Goal: Task Accomplishment & Management: Manage account settings

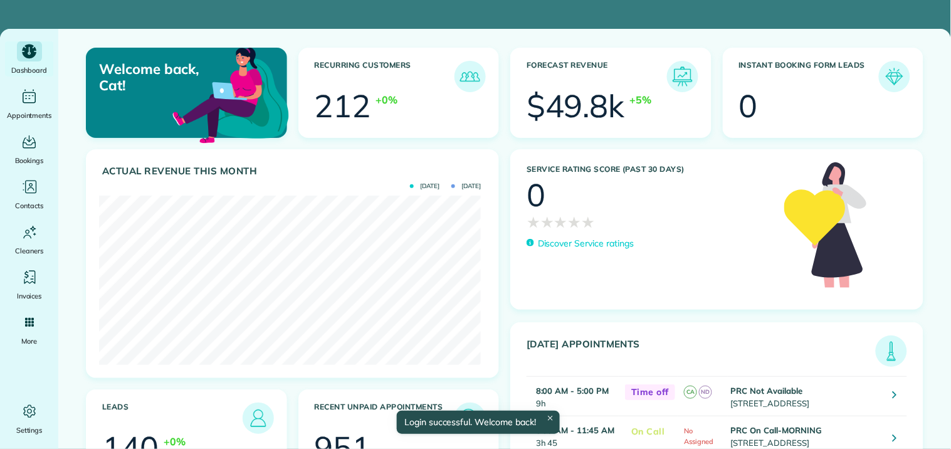
scroll to position [169, 381]
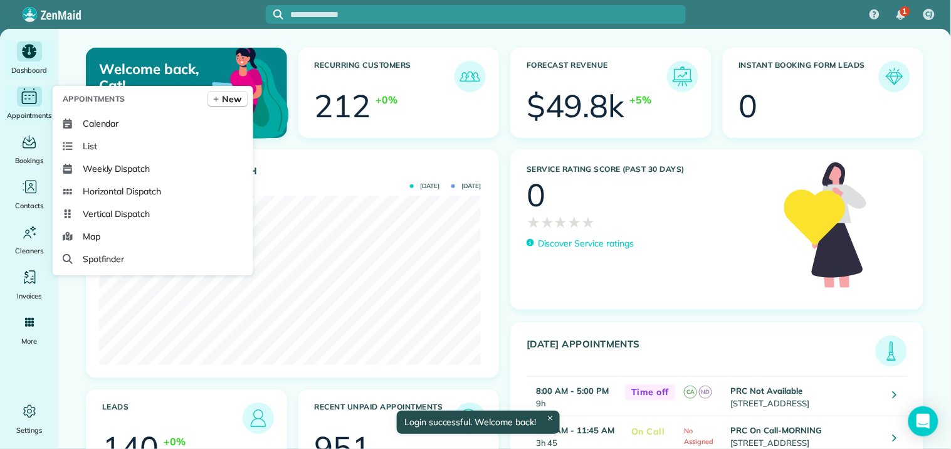
click at [28, 96] on icon "Main" at bounding box center [28, 96] width 19 height 19
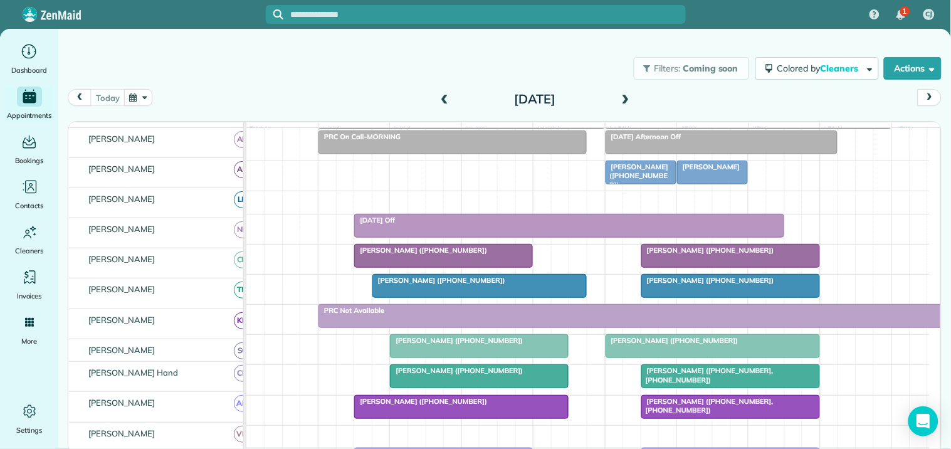
scroll to position [70, 0]
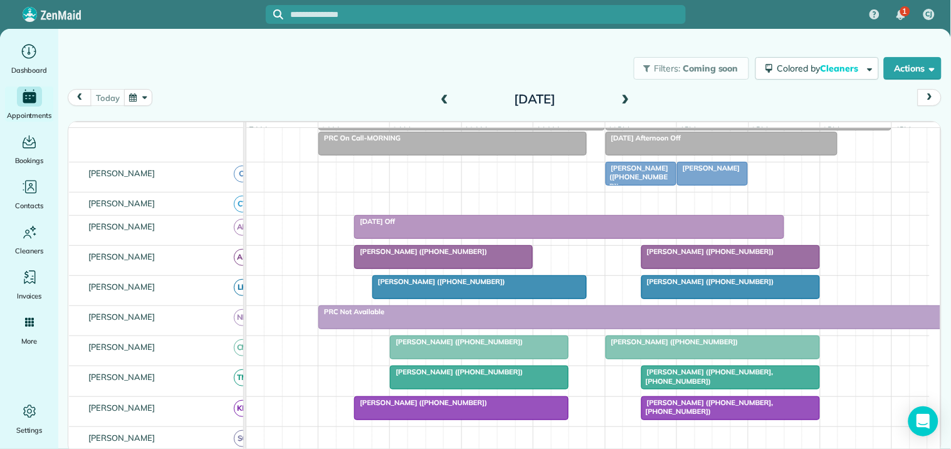
click at [627, 97] on span at bounding box center [626, 99] width 14 height 11
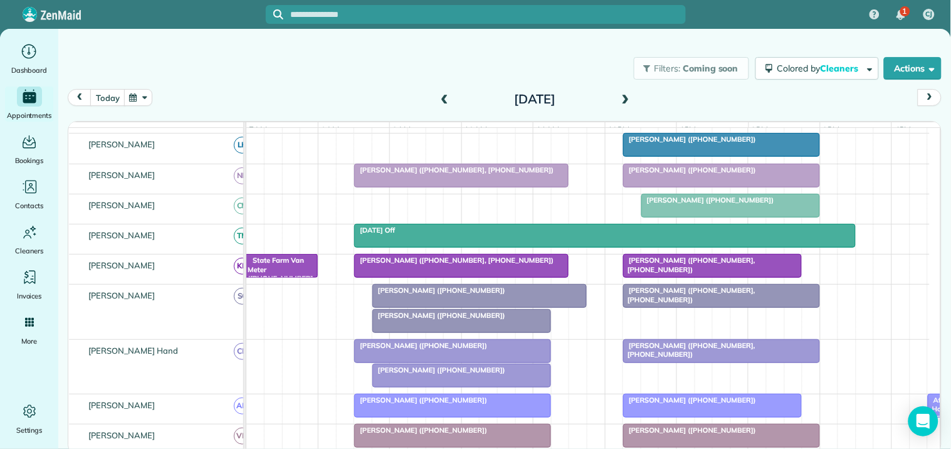
scroll to position [372, 0]
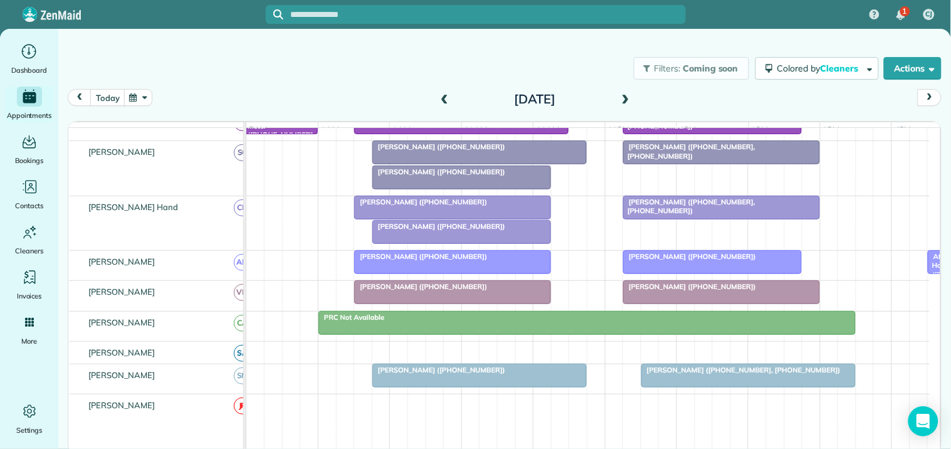
click at [444, 243] on div at bounding box center [461, 232] width 177 height 23
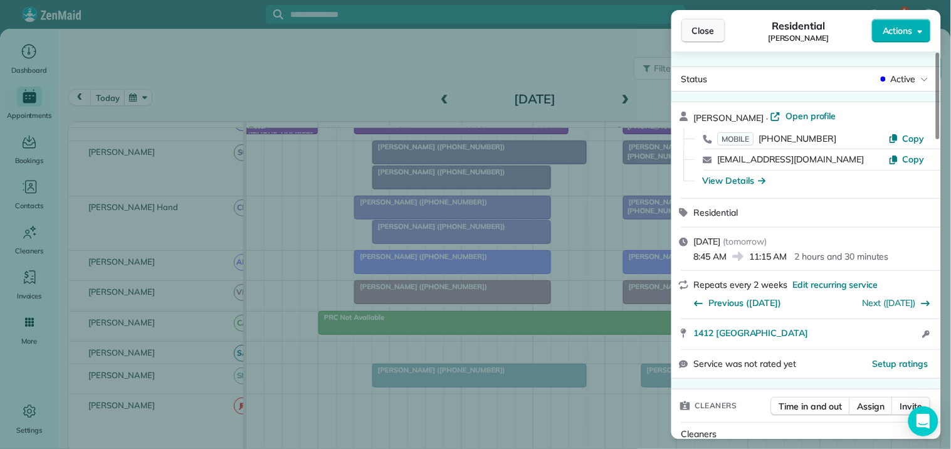
click at [706, 28] on span "Close" at bounding box center [703, 30] width 23 height 13
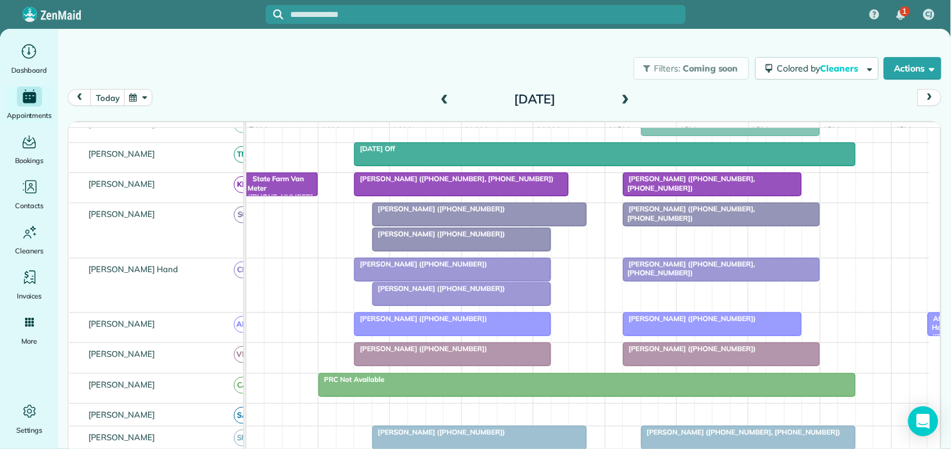
scroll to position [217, 0]
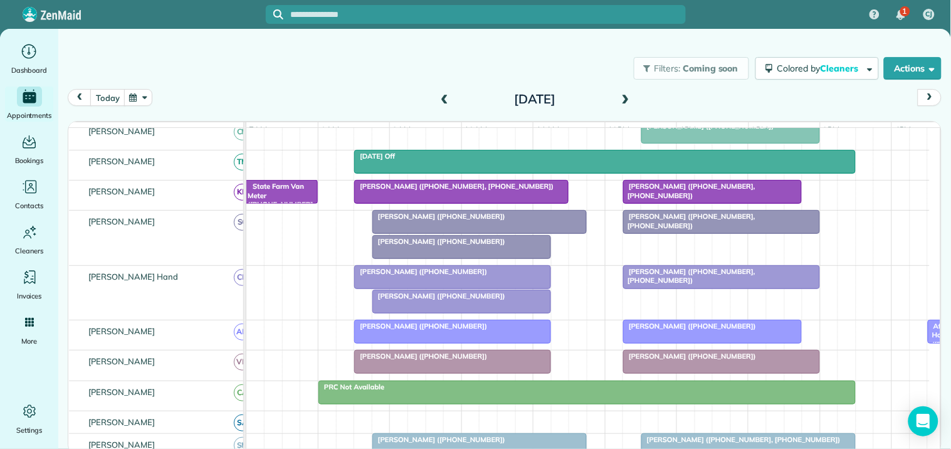
click at [472, 300] on span "[PERSON_NAME] ([PHONE_NUMBER])" at bounding box center [439, 296] width 134 height 9
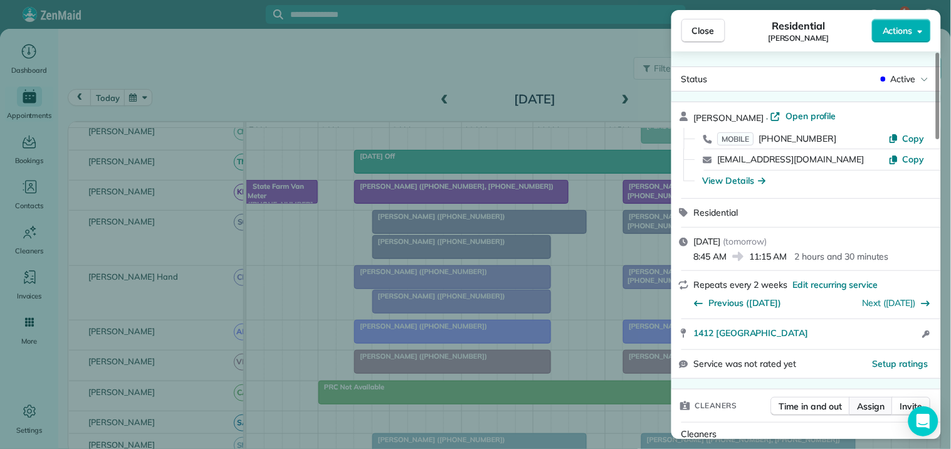
click at [875, 404] on span "Assign" at bounding box center [872, 406] width 28 height 13
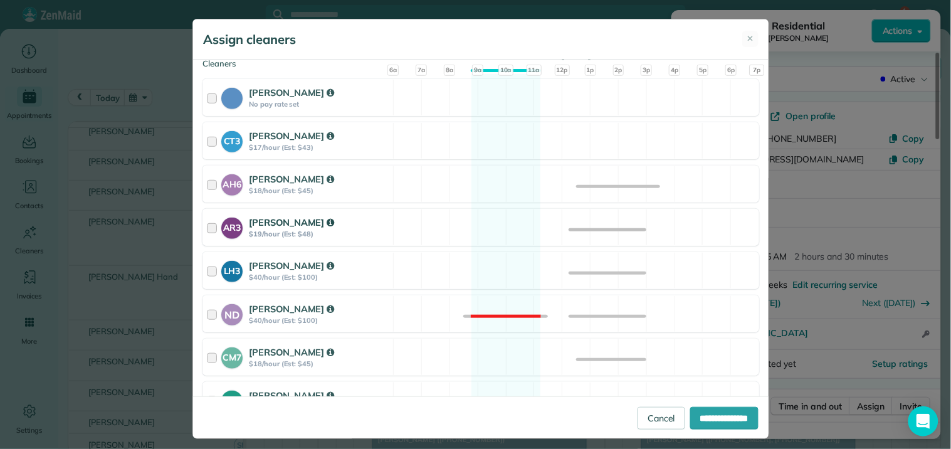
click at [497, 226] on div "AR3 [PERSON_NAME] $19/hour (Est: $48) Available" at bounding box center [480, 227] width 557 height 37
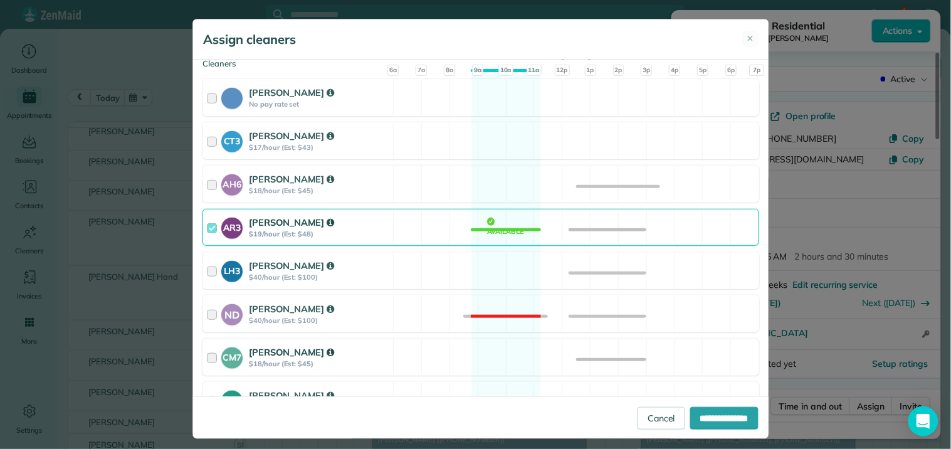
click at [505, 356] on div "CM7 [PERSON_NAME] $18/hour (Est: $45) Available" at bounding box center [480, 357] width 557 height 37
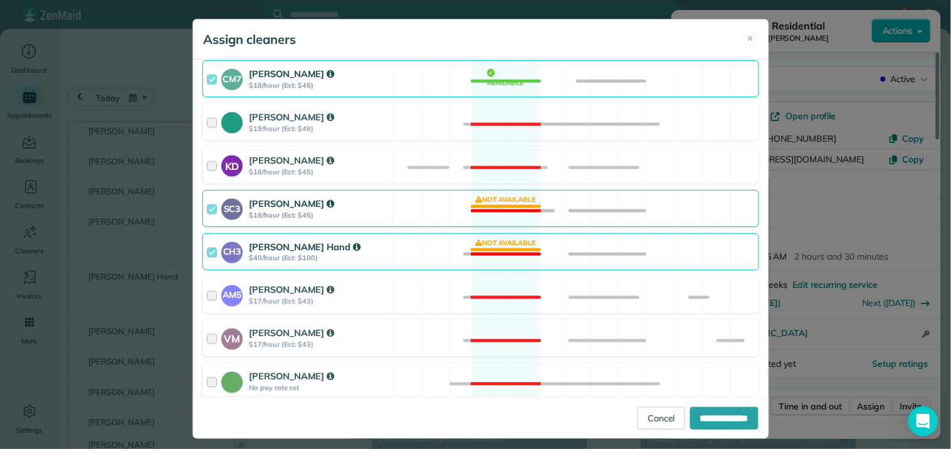
drag, startPoint x: 506, startPoint y: 210, endPoint x: 514, endPoint y: 235, distance: 26.4
click at [508, 212] on div "SC3 [PERSON_NAME] $18/hour (Est: $45) Not available" at bounding box center [480, 208] width 557 height 37
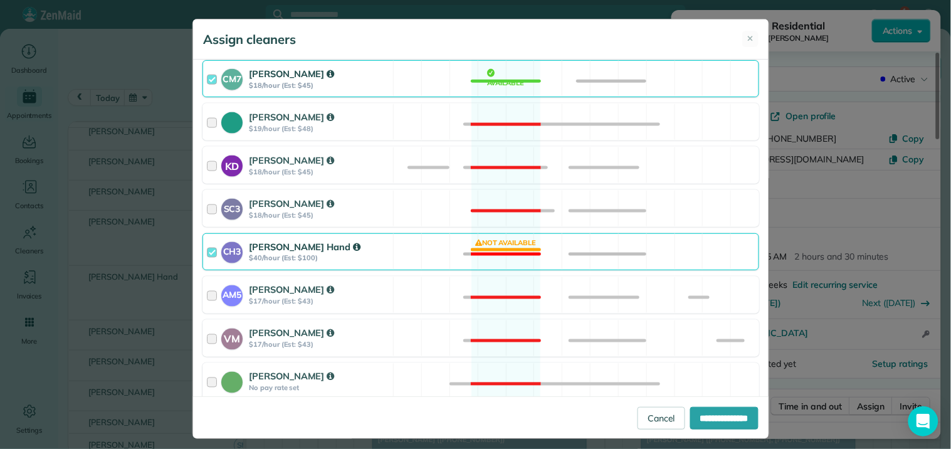
click at [516, 249] on div "CH3 [PERSON_NAME] Hand $40/hour (Est: $100) Not available" at bounding box center [480, 251] width 557 height 37
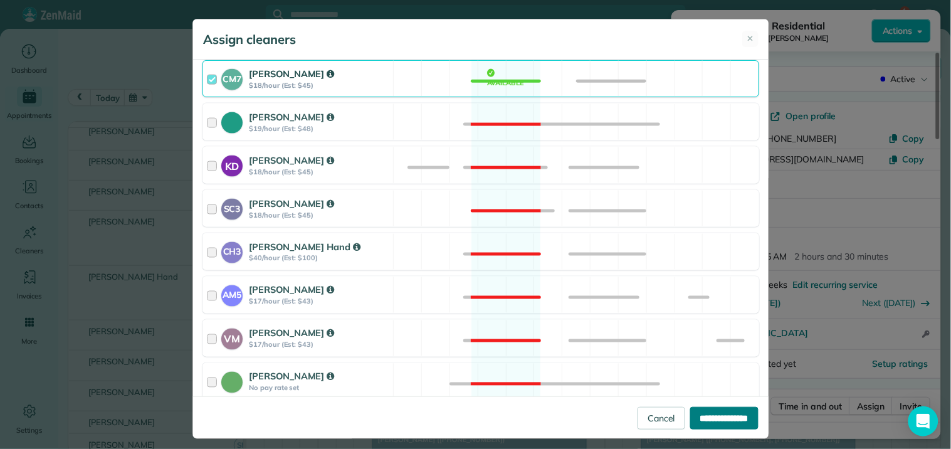
click at [710, 416] on input "**********" at bounding box center [724, 418] width 68 height 23
type input "**********"
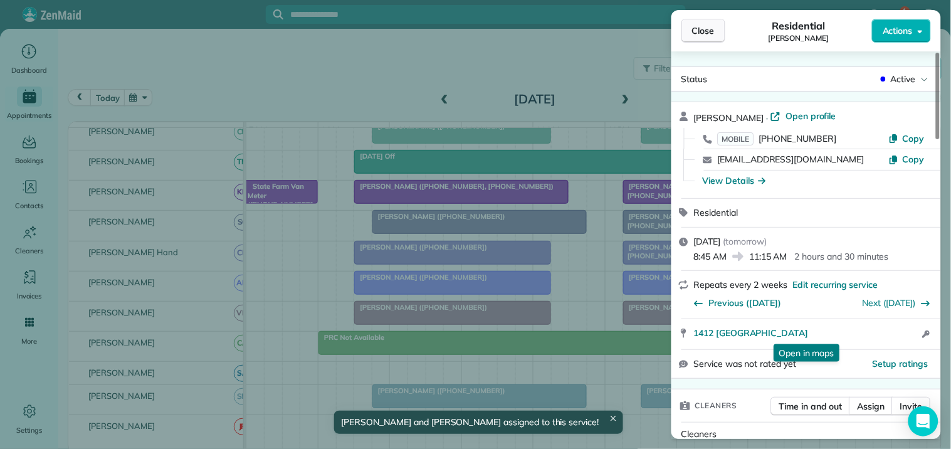
click at [708, 29] on span "Close" at bounding box center [703, 30] width 23 height 13
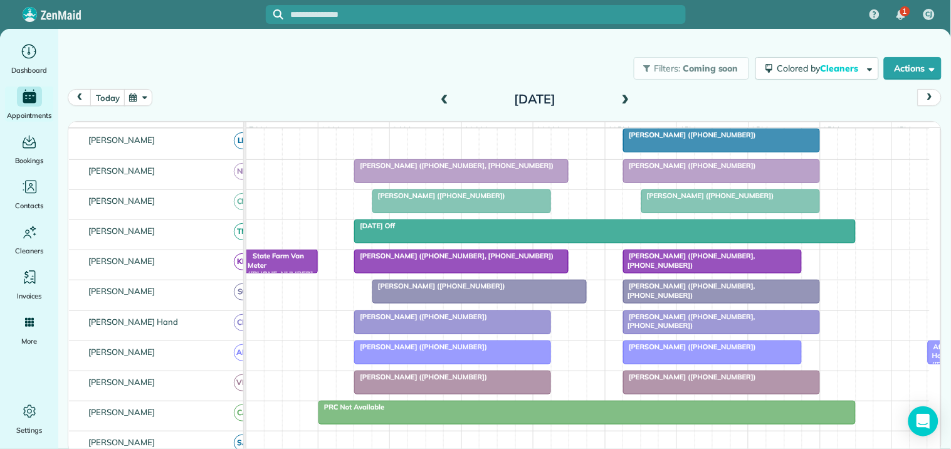
click at [627, 101] on span at bounding box center [626, 99] width 14 height 11
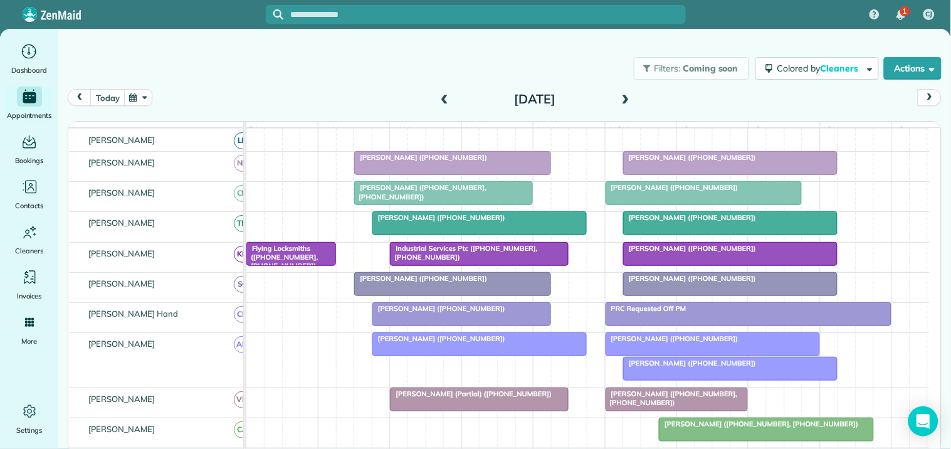
click at [624, 92] on span at bounding box center [626, 99] width 14 height 19
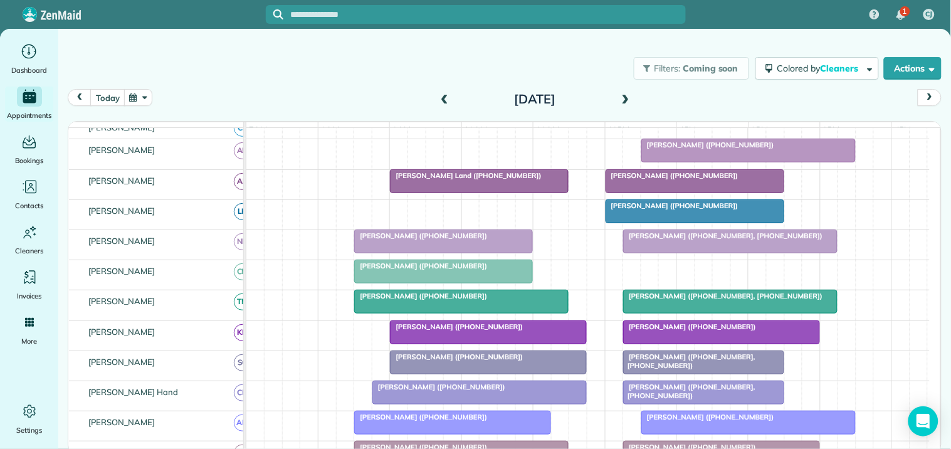
click at [626, 97] on span at bounding box center [626, 99] width 14 height 11
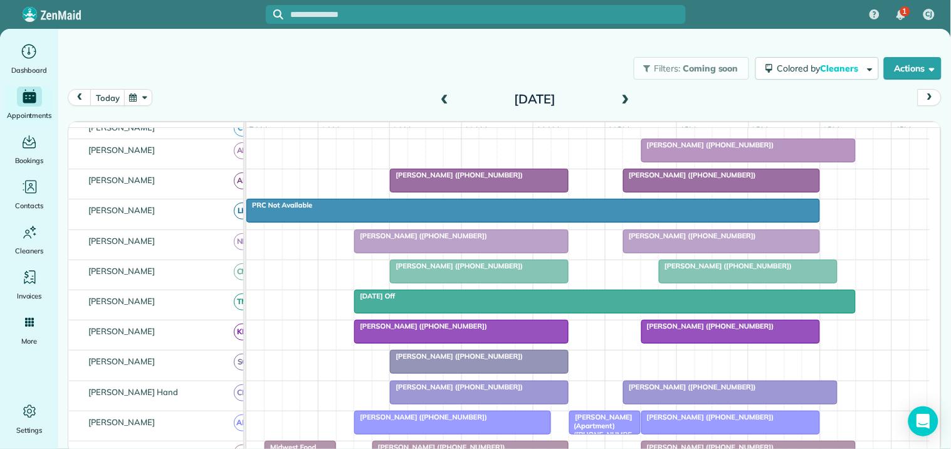
click at [438, 96] on span at bounding box center [445, 99] width 14 height 11
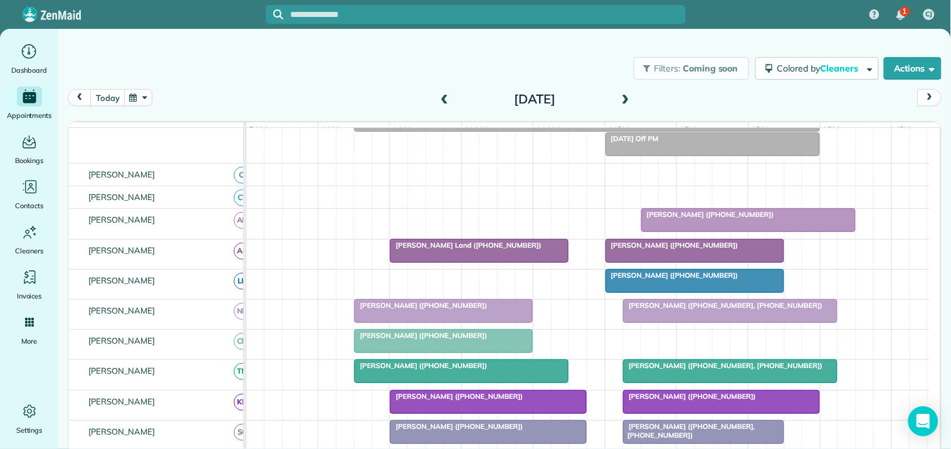
click at [445, 95] on span at bounding box center [445, 99] width 14 height 11
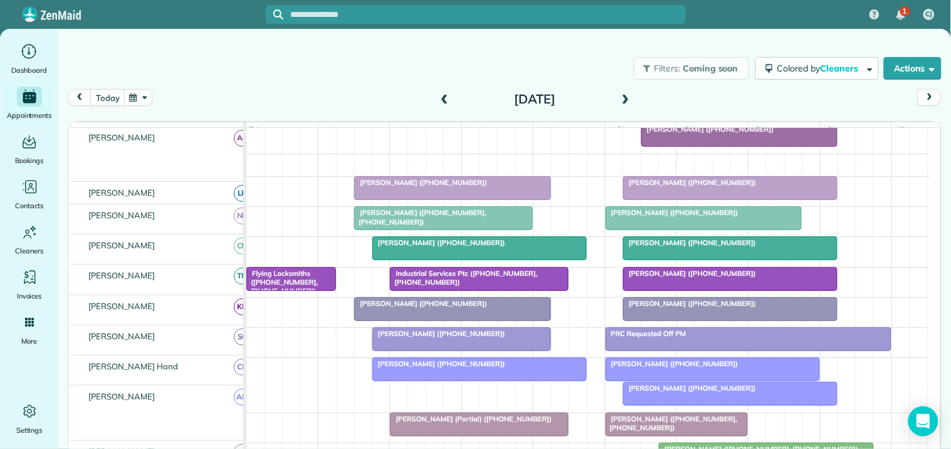
scroll to position [233, 0]
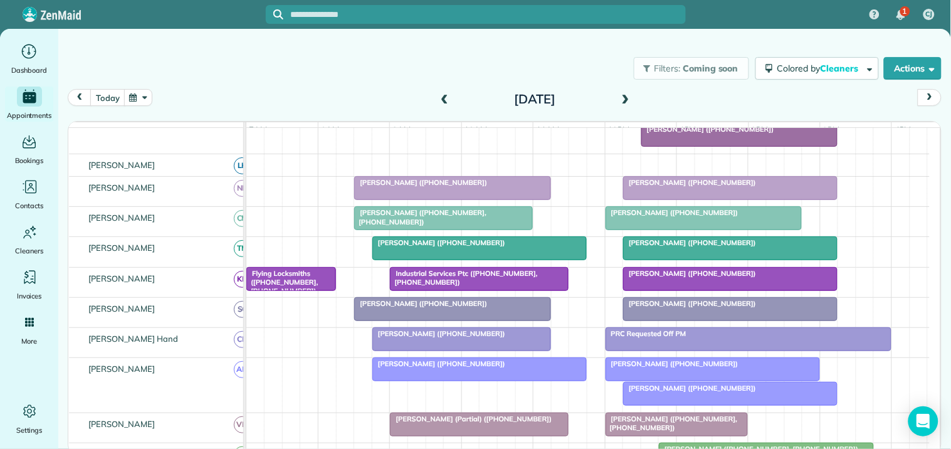
click at [684, 278] on span "[PERSON_NAME] ([PHONE_NUMBER])" at bounding box center [690, 273] width 134 height 9
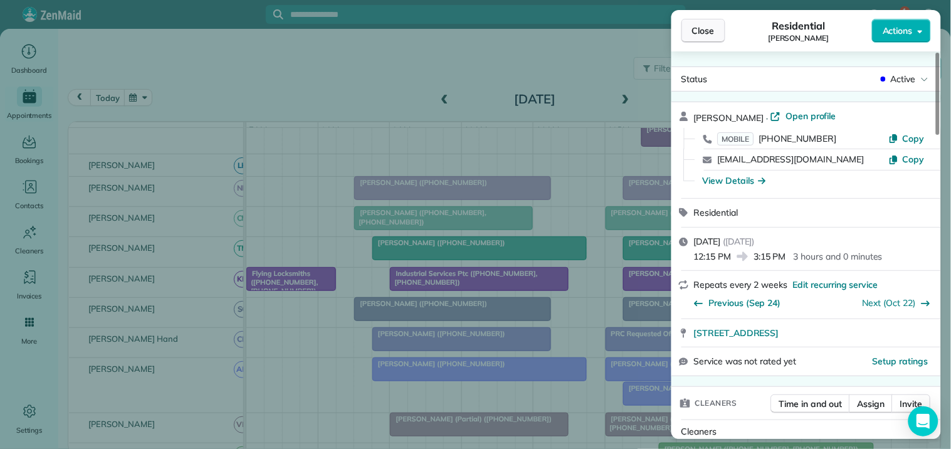
click at [707, 31] on span "Close" at bounding box center [703, 30] width 23 height 13
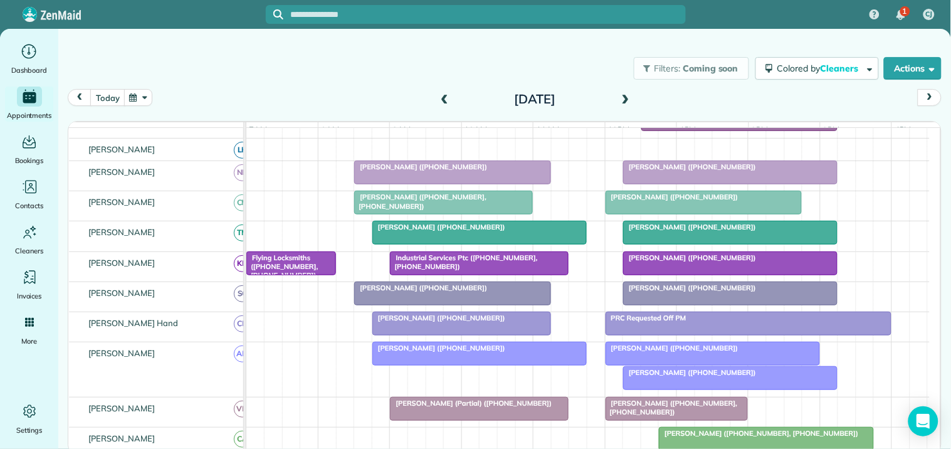
scroll to position [302, 0]
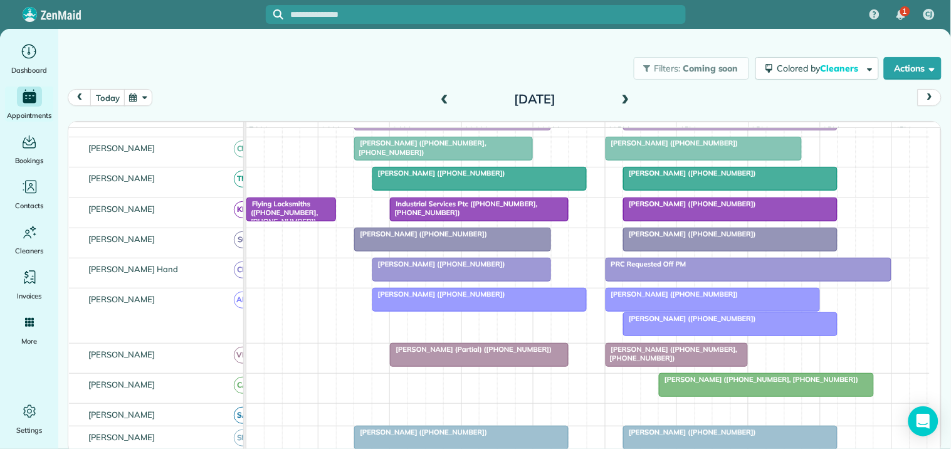
click at [705, 189] on div at bounding box center [730, 178] width 213 height 23
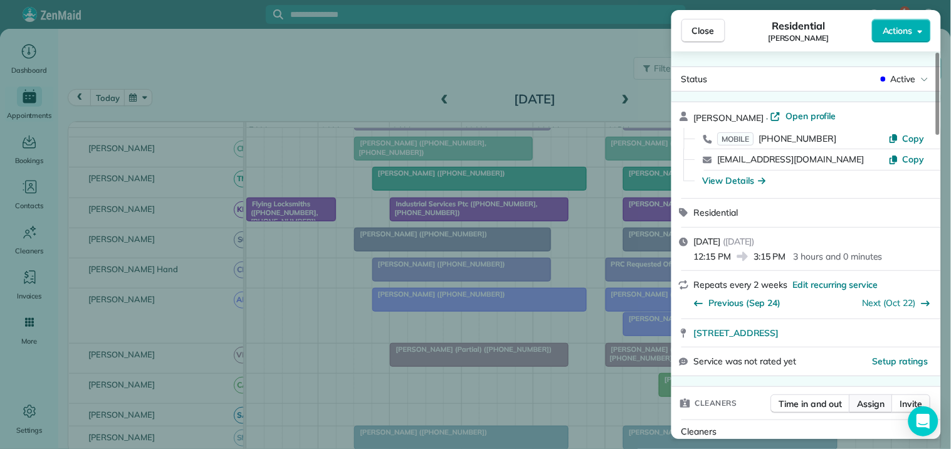
click at [875, 405] on span "Assign" at bounding box center [872, 403] width 28 height 13
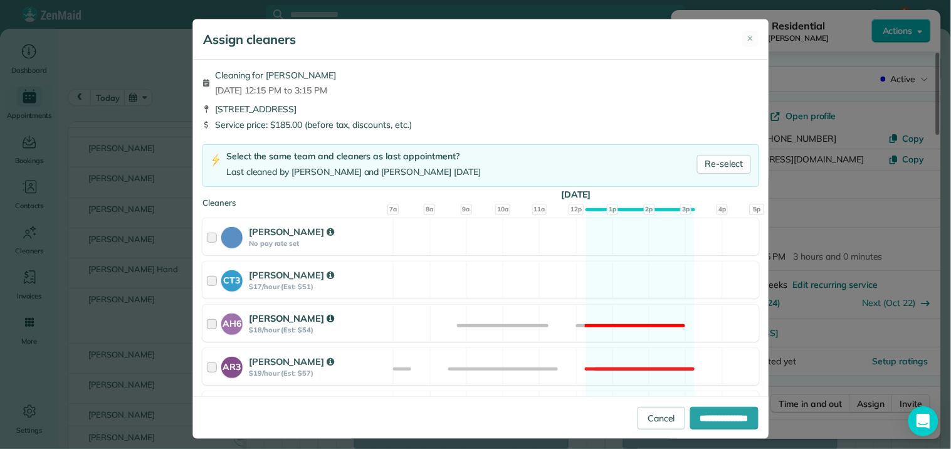
click at [635, 313] on div "AH6 [PERSON_NAME] $18/hour (Est: $54) Not available" at bounding box center [480, 323] width 557 height 37
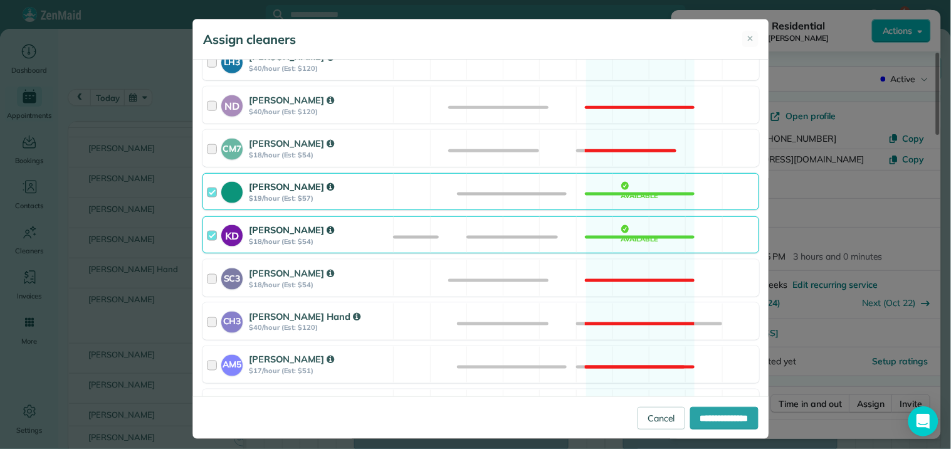
click at [629, 193] on div "[PERSON_NAME] $19/hour (Est: $57) Available" at bounding box center [480, 191] width 557 height 37
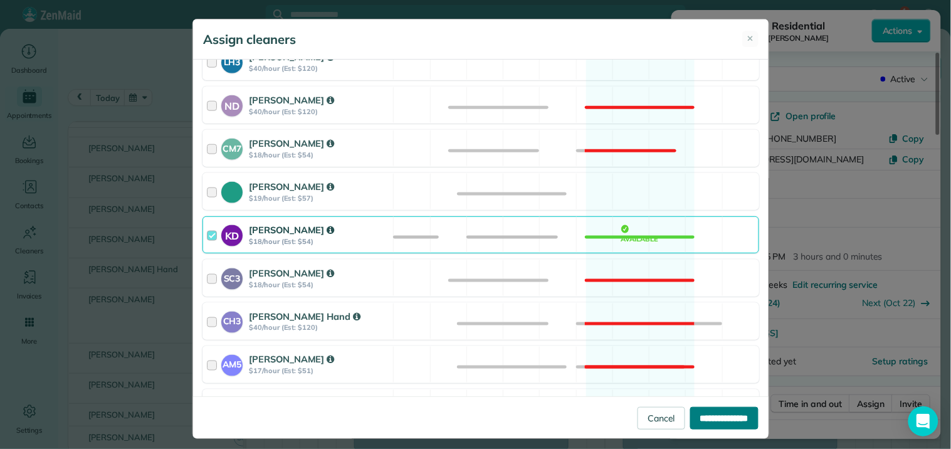
click at [710, 422] on input "**********" at bounding box center [724, 418] width 68 height 23
type input "**********"
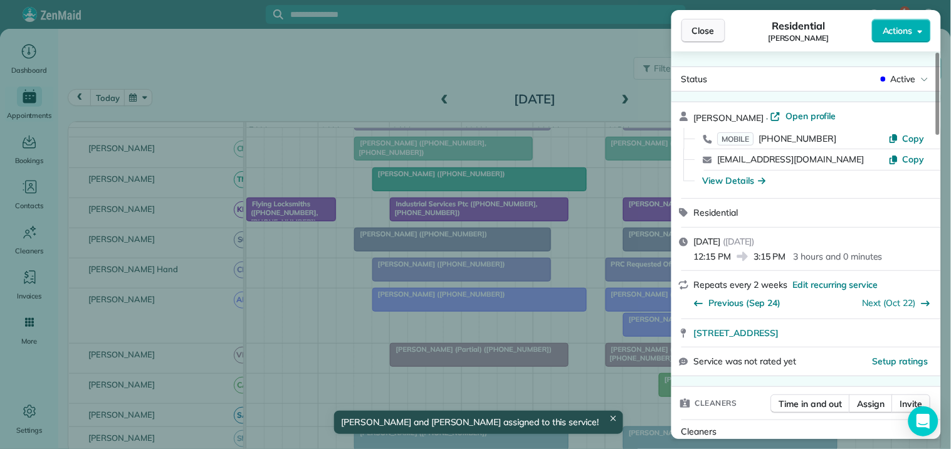
click at [706, 30] on span "Close" at bounding box center [703, 30] width 23 height 13
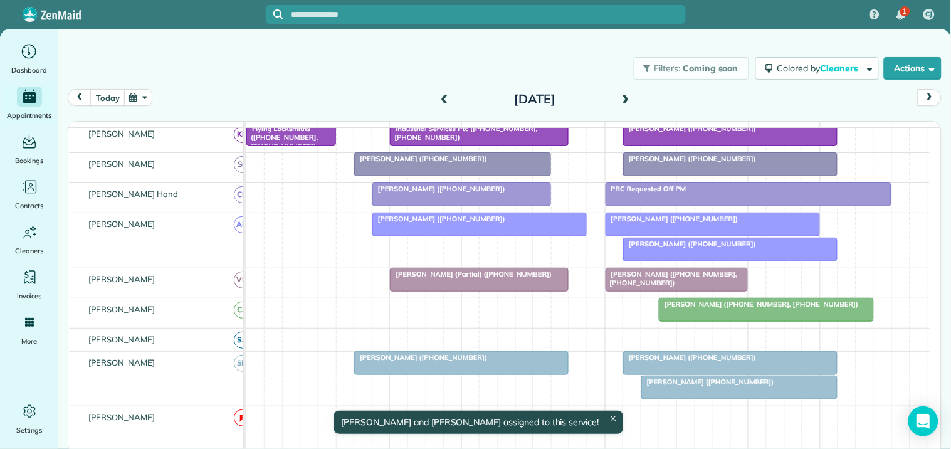
scroll to position [466, 0]
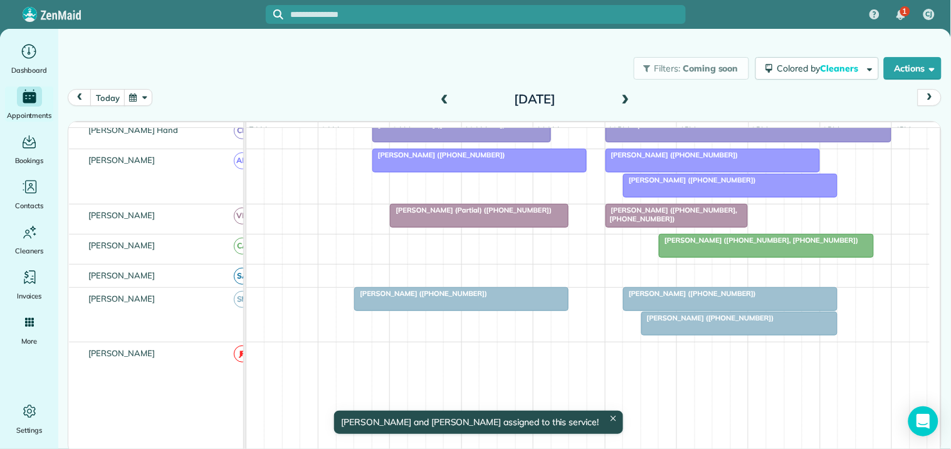
click at [688, 309] on div at bounding box center [730, 299] width 213 height 23
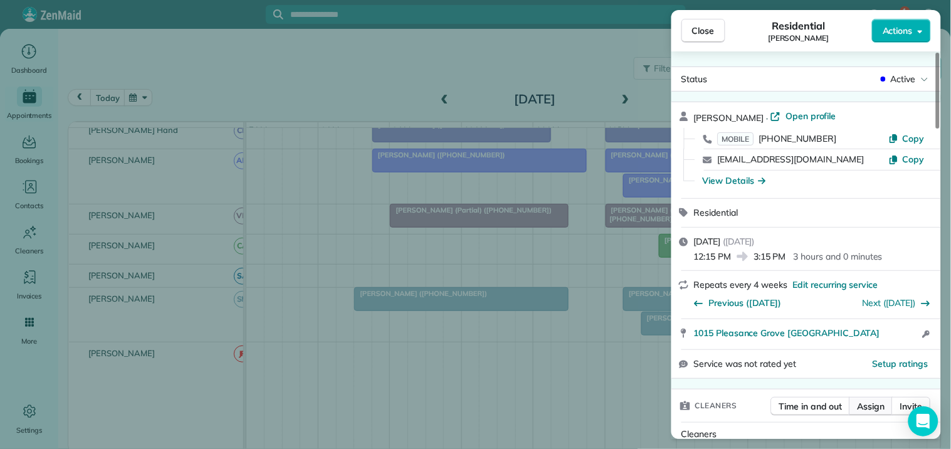
click at [878, 402] on span "Assign" at bounding box center [872, 406] width 28 height 13
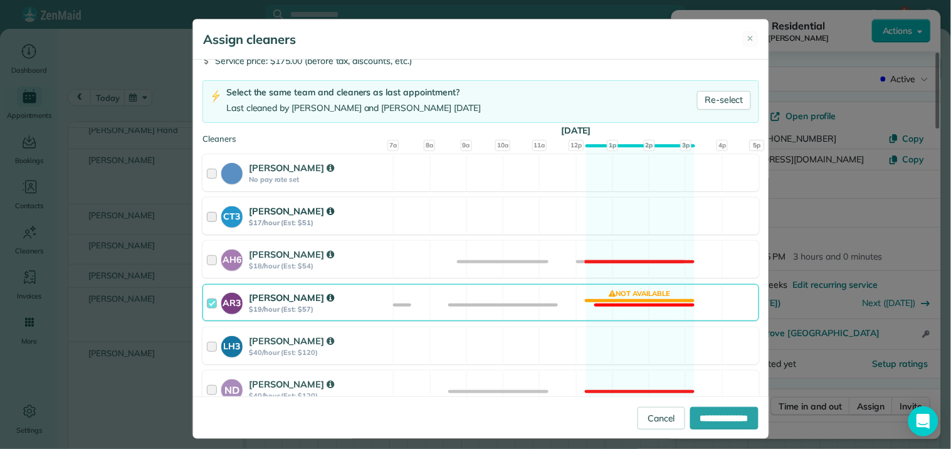
scroll to position [139, 0]
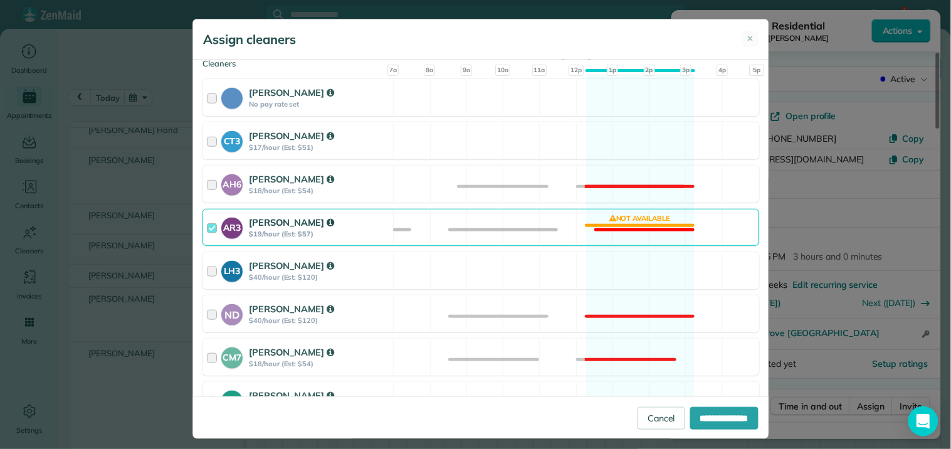
click at [619, 211] on div "AR3 [PERSON_NAME] $19/hour (Est: $57) Not available" at bounding box center [480, 227] width 557 height 37
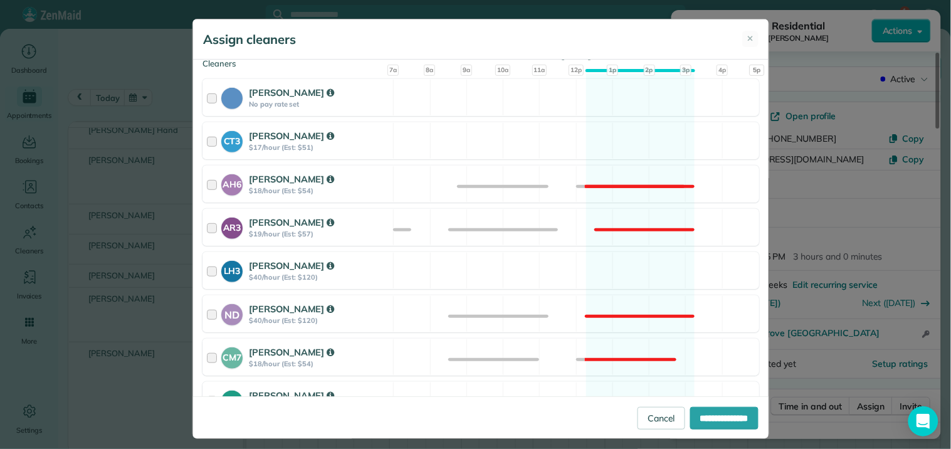
scroll to position [418, 0]
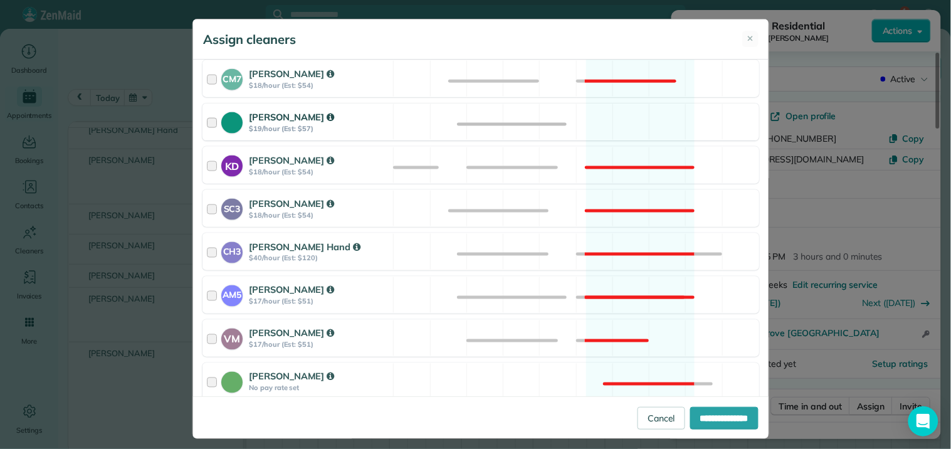
click at [608, 120] on div "[PERSON_NAME] $19/hour (Est: $57) Available" at bounding box center [480, 121] width 557 height 37
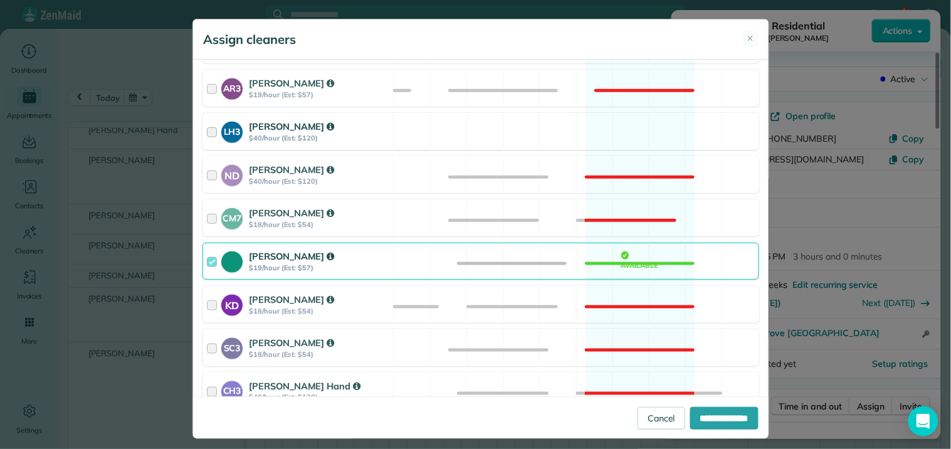
click at [614, 136] on div "LH3 [PERSON_NAME] $40/hour (Est: $120) Available" at bounding box center [480, 131] width 557 height 37
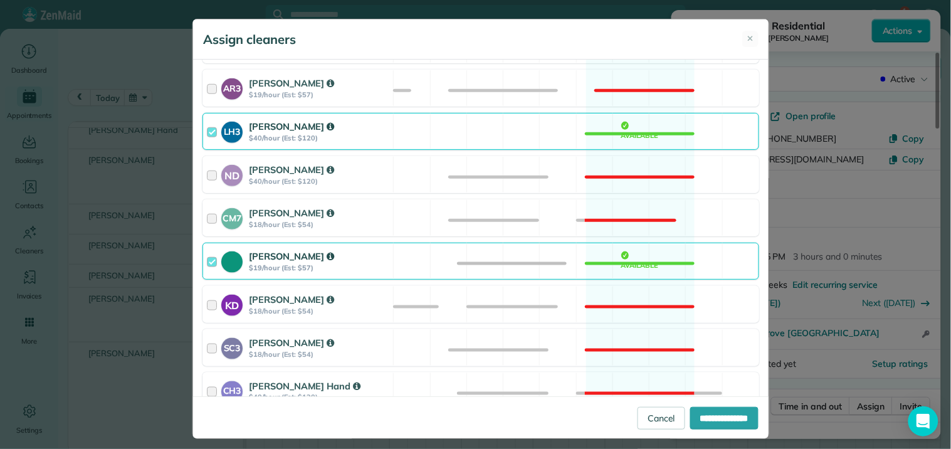
scroll to position [598, 0]
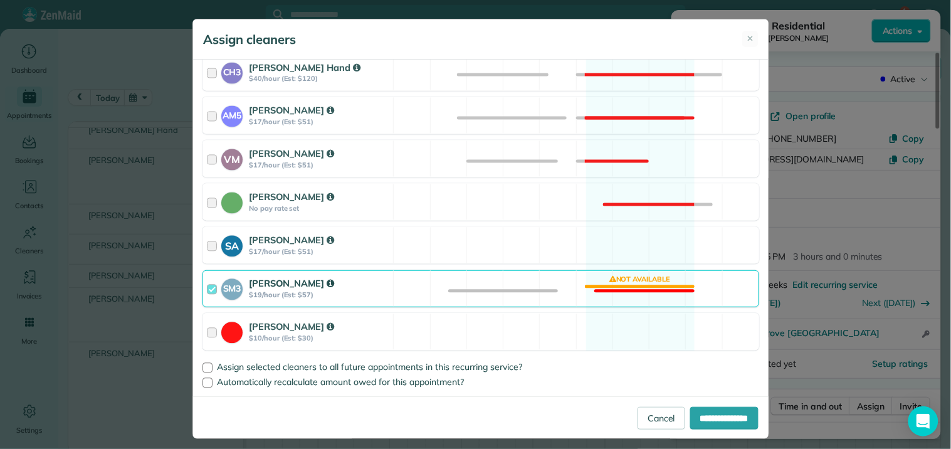
click at [634, 282] on div "SM3 [PERSON_NAME] $19/hour (Est: $57) Not available" at bounding box center [480, 288] width 557 height 37
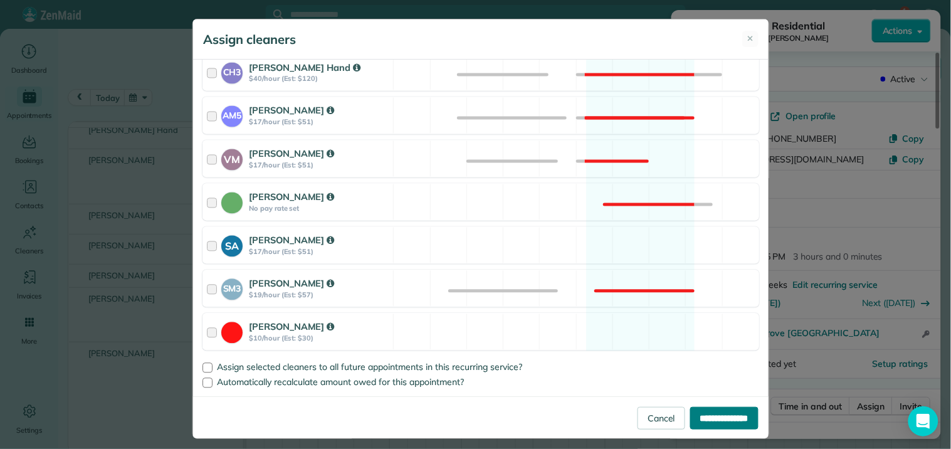
click at [713, 421] on input "**********" at bounding box center [724, 418] width 68 height 23
type input "**********"
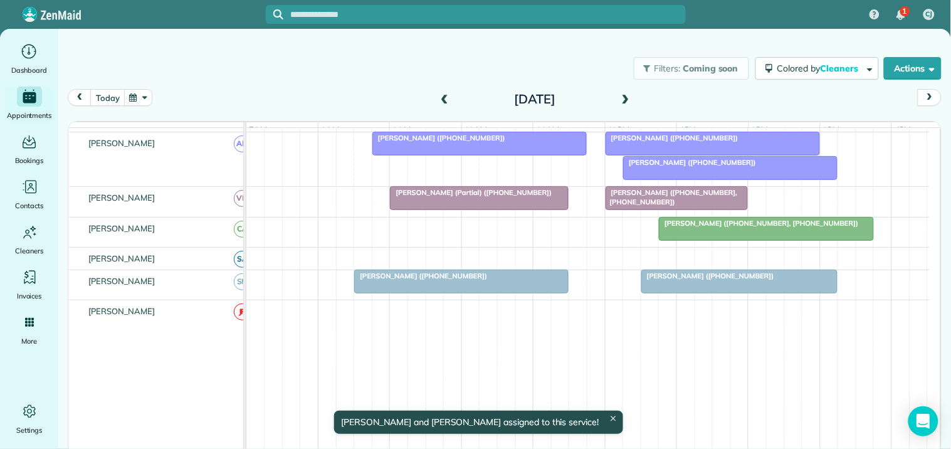
scroll to position [449, 0]
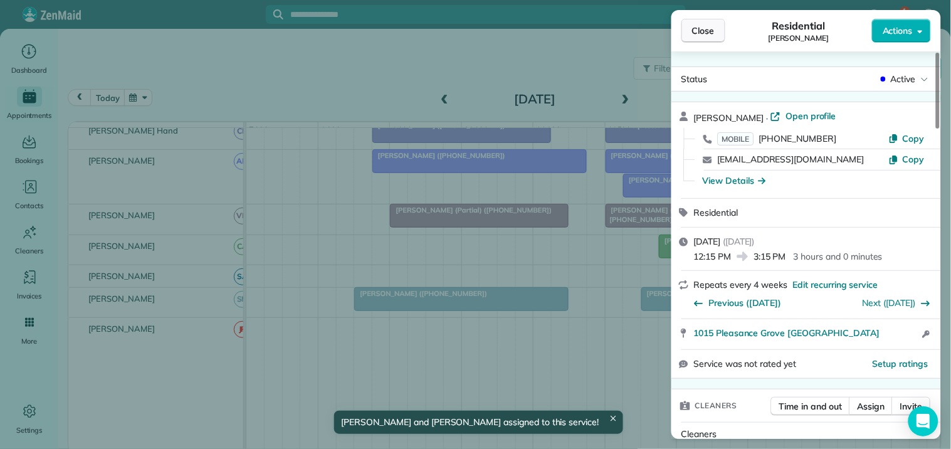
click at [718, 29] on button "Close" at bounding box center [703, 31] width 44 height 24
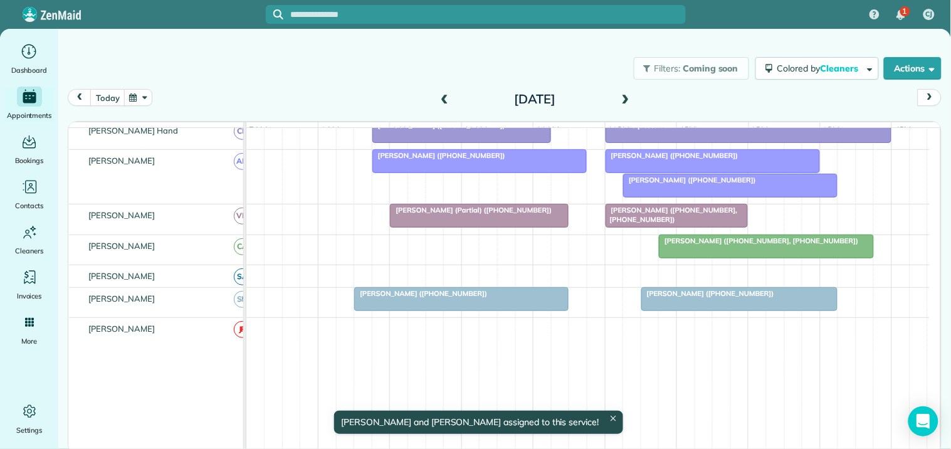
scroll to position [312, 0]
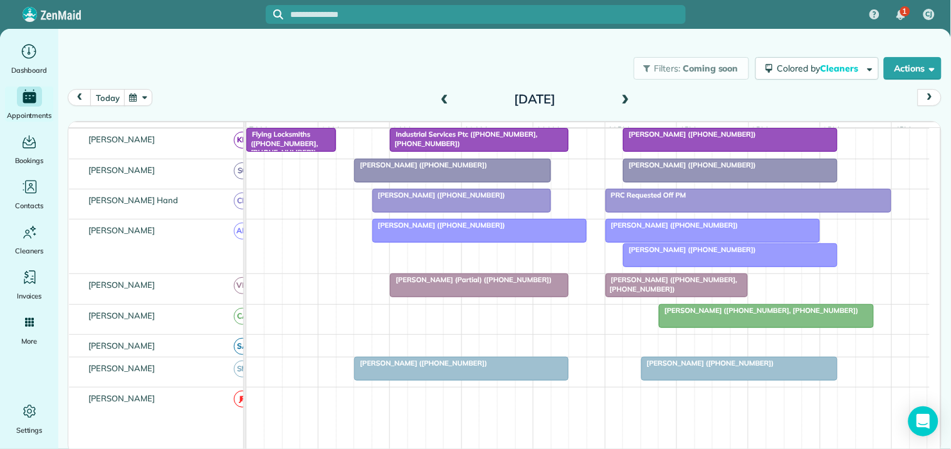
click at [629, 94] on span at bounding box center [626, 99] width 14 height 11
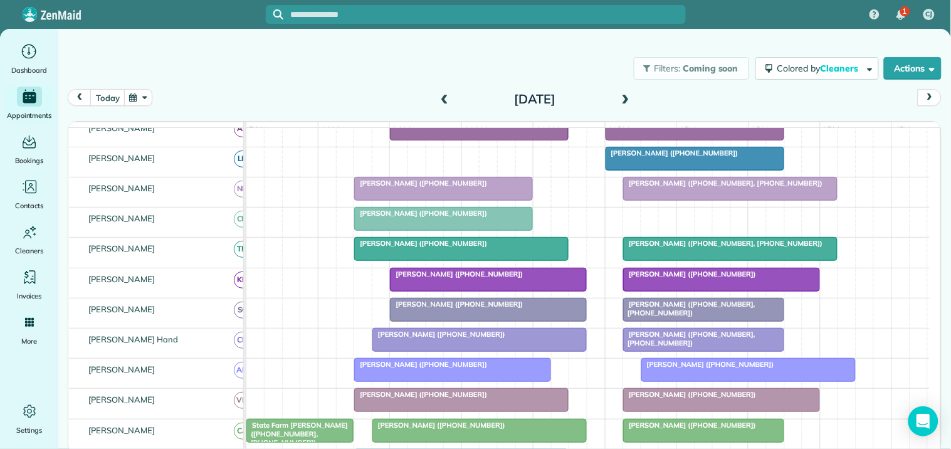
click at [443, 90] on span at bounding box center [445, 99] width 14 height 19
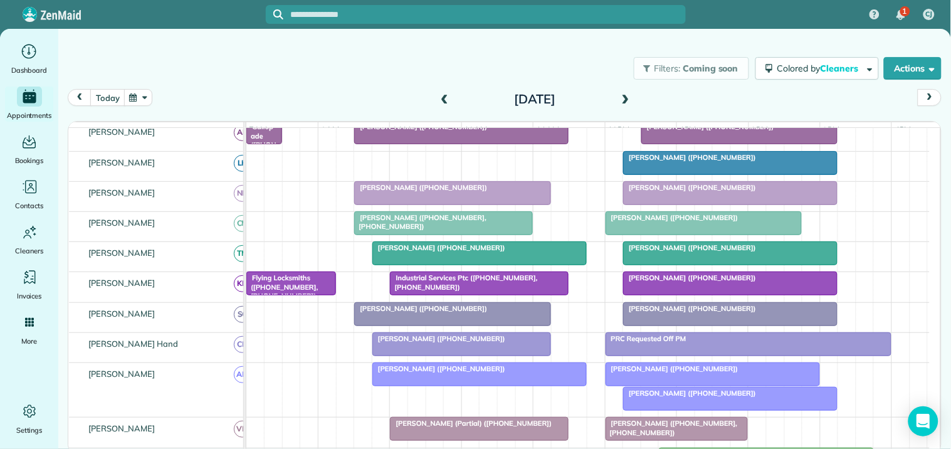
scroll to position [171, 0]
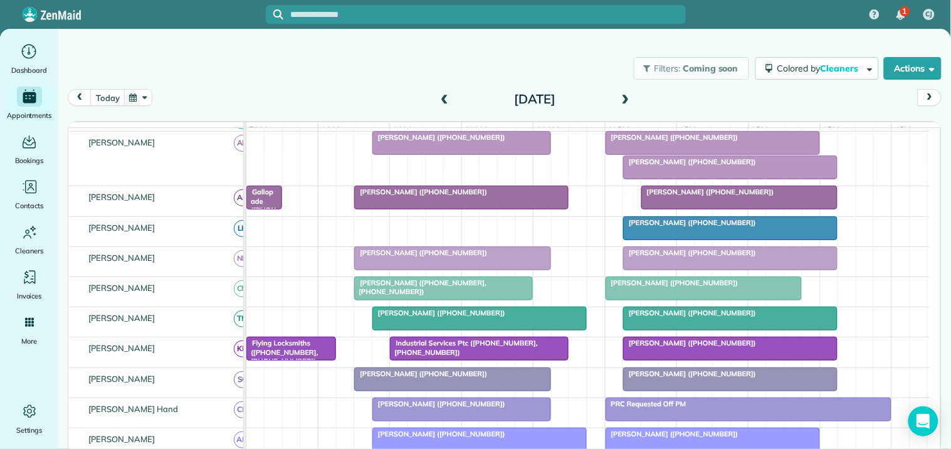
click at [629, 99] on span at bounding box center [626, 99] width 14 height 11
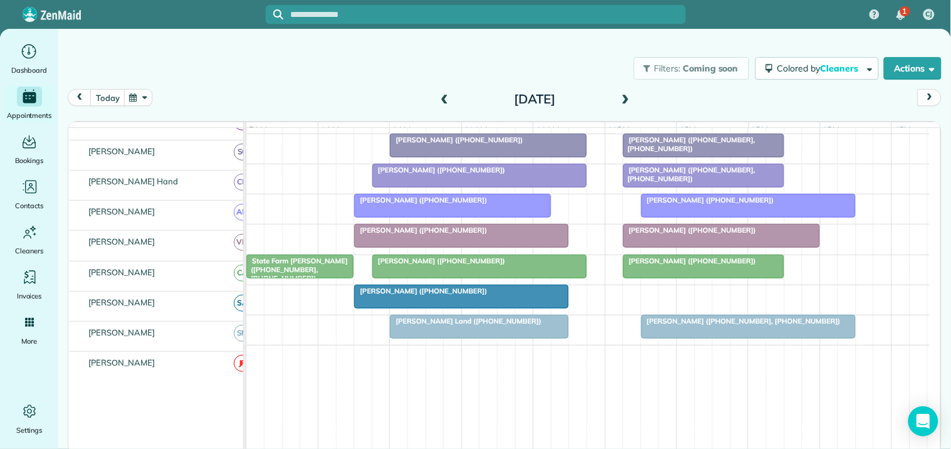
scroll to position [429, 0]
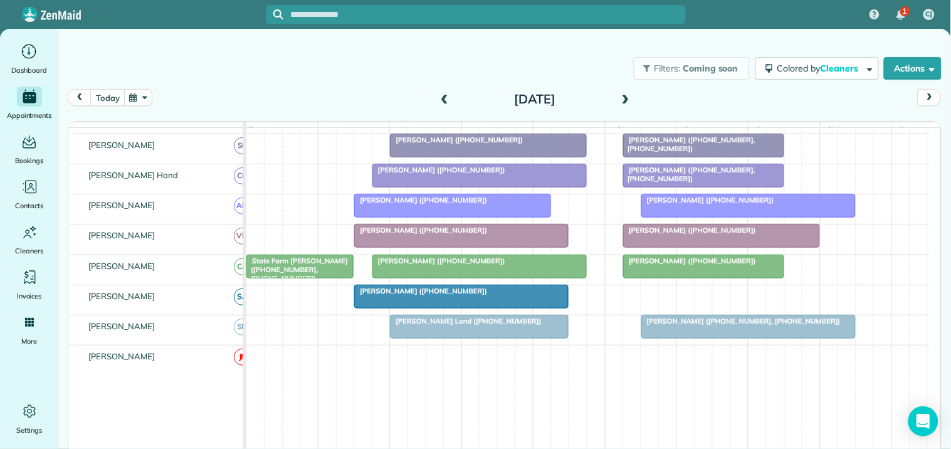
click at [442, 95] on span at bounding box center [445, 99] width 14 height 11
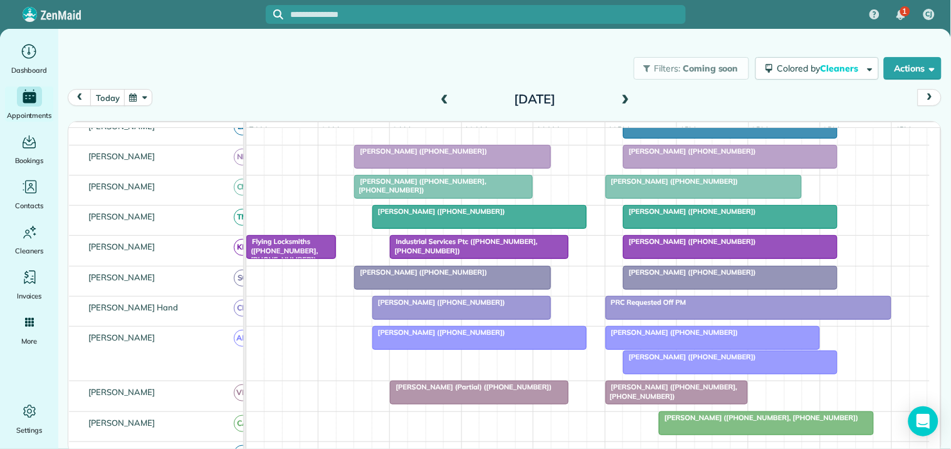
scroll to position [404, 0]
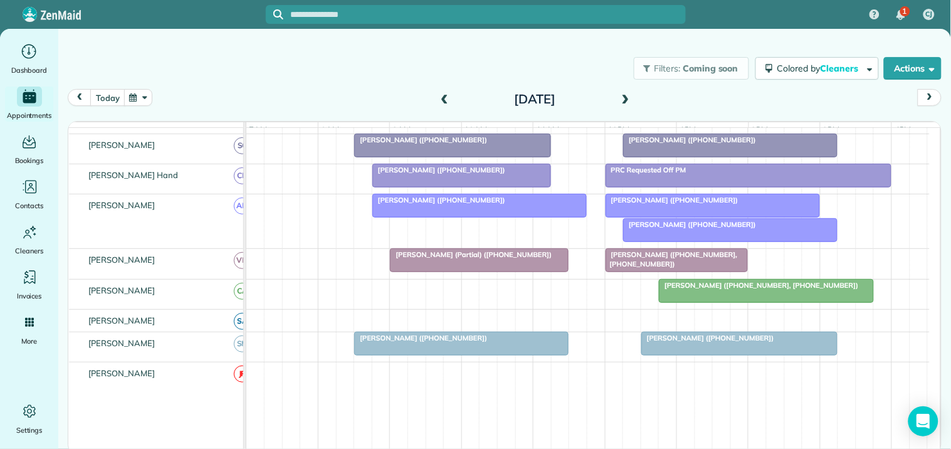
click at [442, 95] on span at bounding box center [445, 99] width 14 height 11
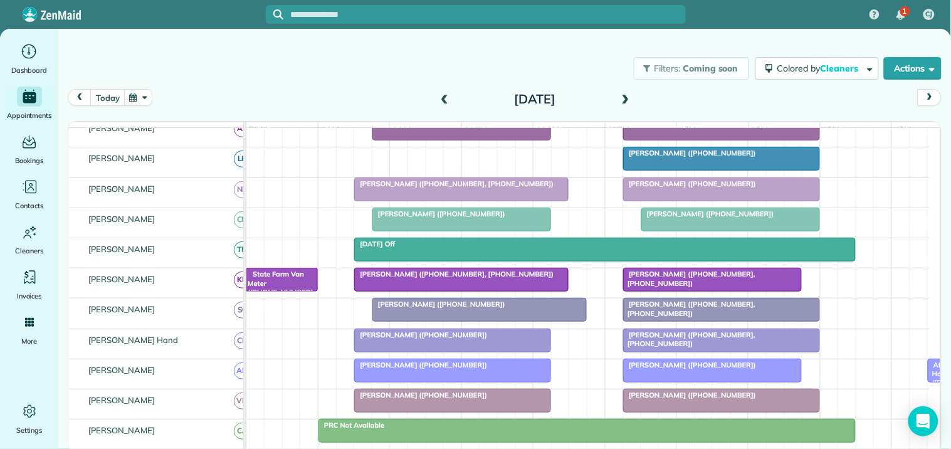
scroll to position [171, 0]
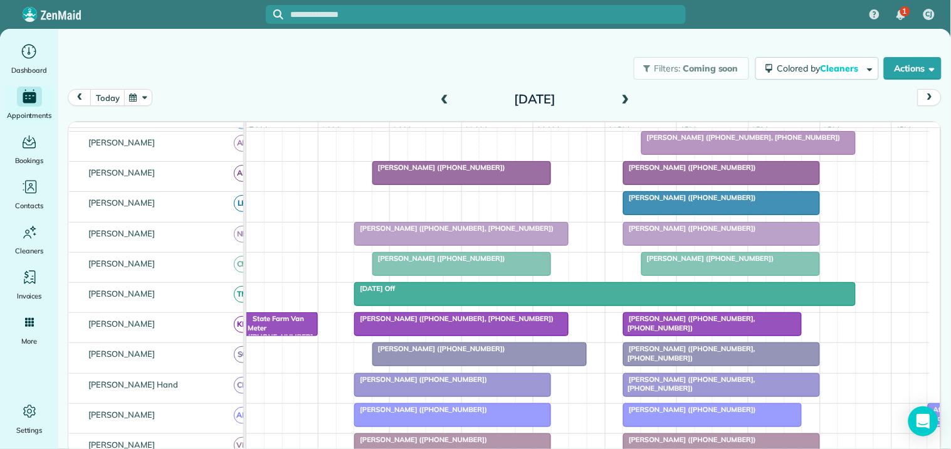
click at [446, 95] on span at bounding box center [445, 99] width 14 height 11
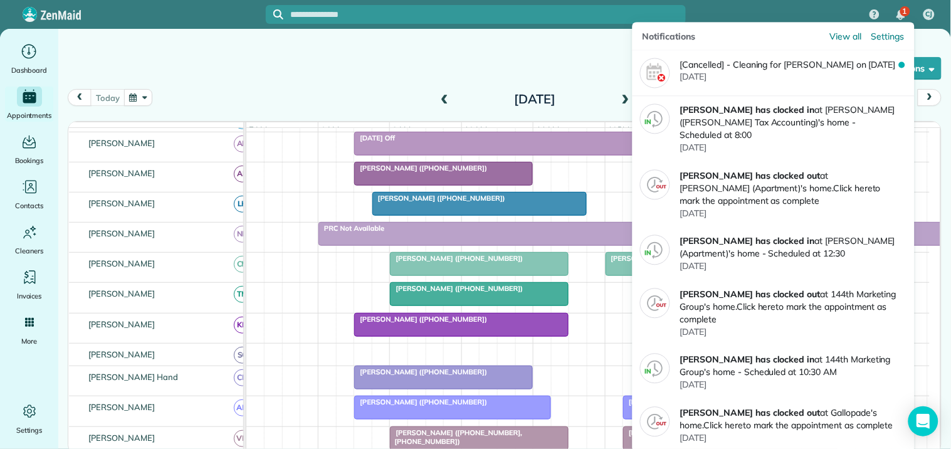
click at [903, 14] on span "1" at bounding box center [905, 11] width 4 height 10
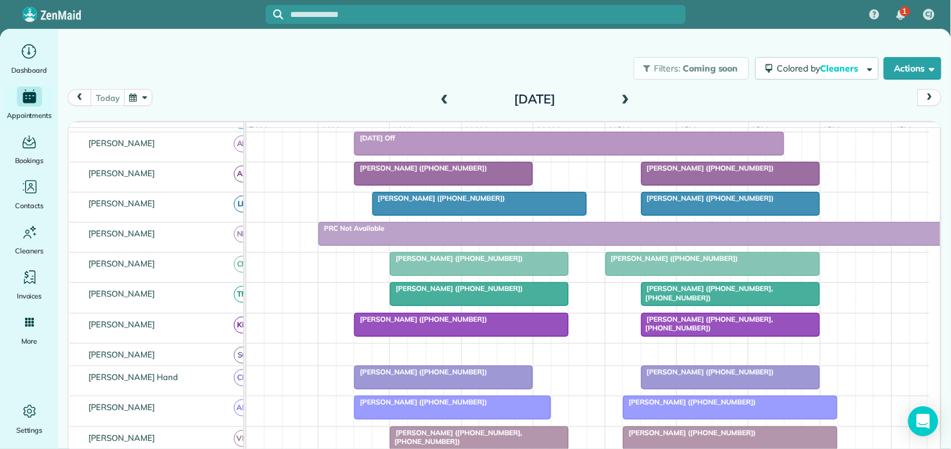
click at [779, 7] on div "1 CJ" at bounding box center [475, 14] width 951 height 29
click at [465, 172] on div "[PERSON_NAME] ([PHONE_NUMBER])" at bounding box center [443, 168] width 171 height 9
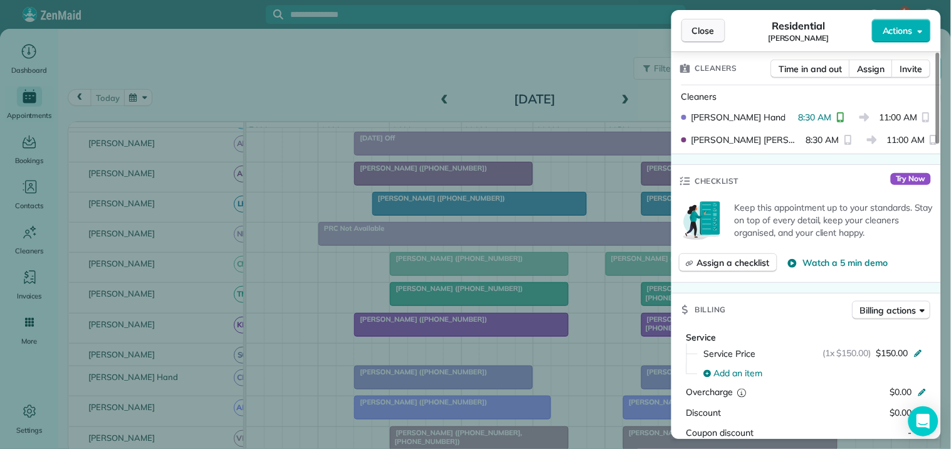
click at [703, 26] on span "Close" at bounding box center [703, 30] width 23 height 13
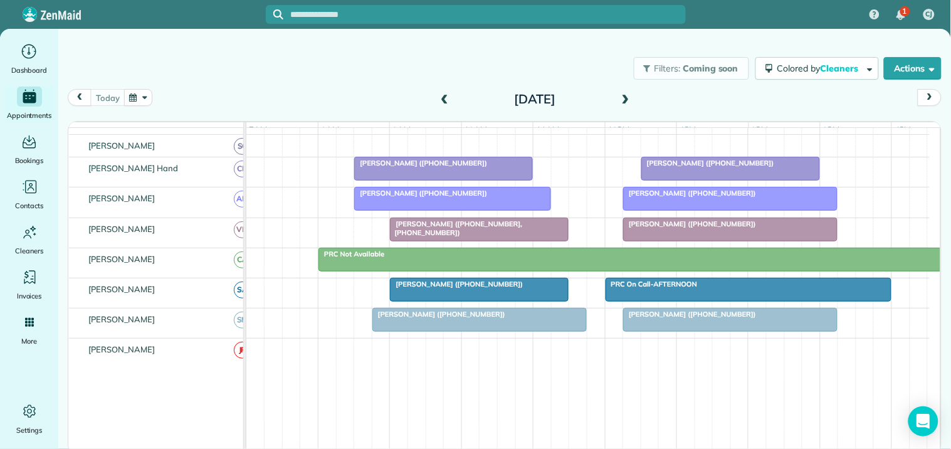
click at [627, 97] on span at bounding box center [626, 99] width 14 height 11
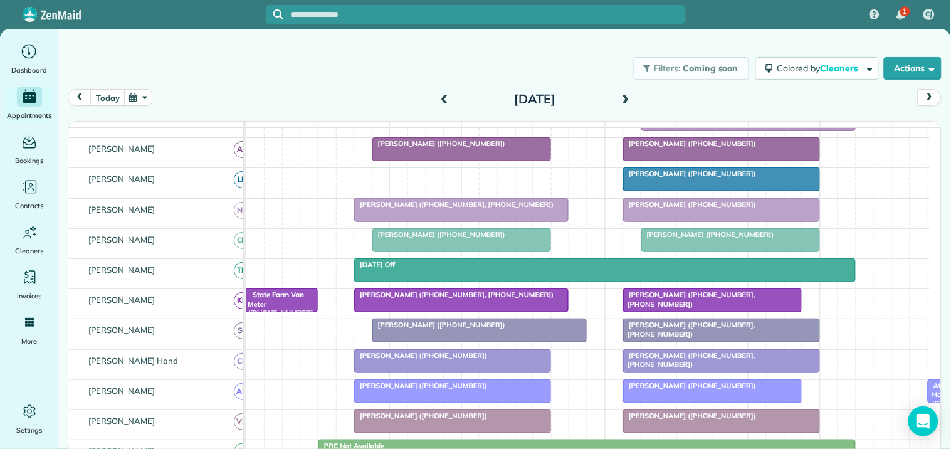
click at [628, 95] on span at bounding box center [626, 99] width 14 height 11
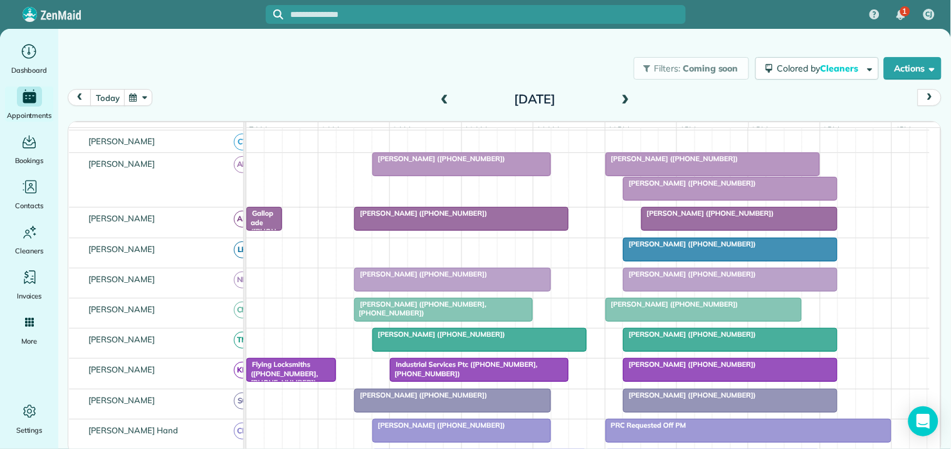
click at [629, 92] on span at bounding box center [626, 99] width 14 height 19
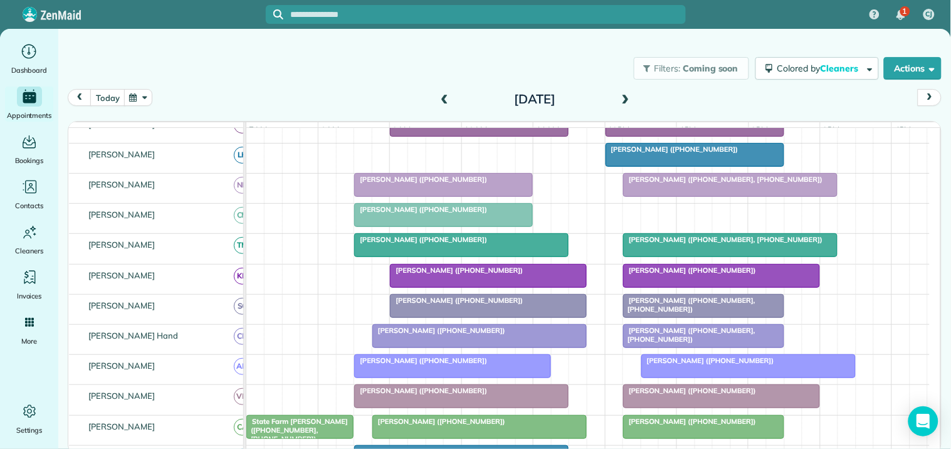
click at [444, 95] on span at bounding box center [445, 99] width 14 height 11
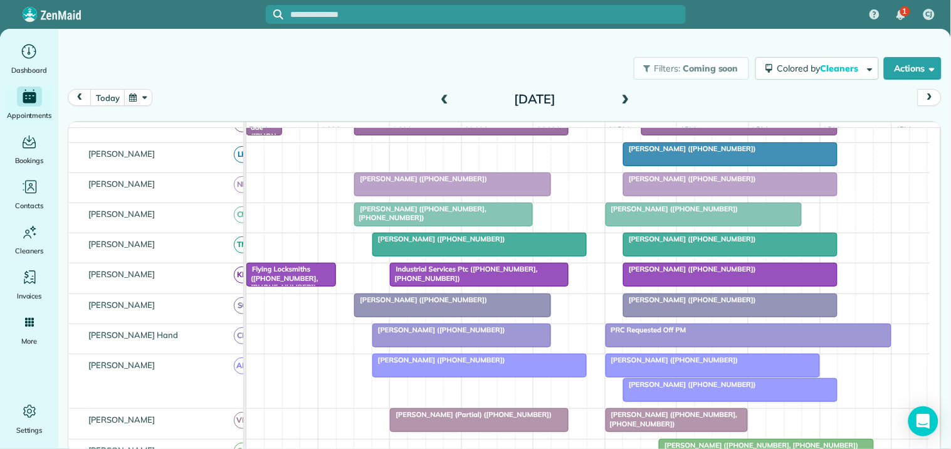
click at [630, 97] on span at bounding box center [626, 99] width 14 height 11
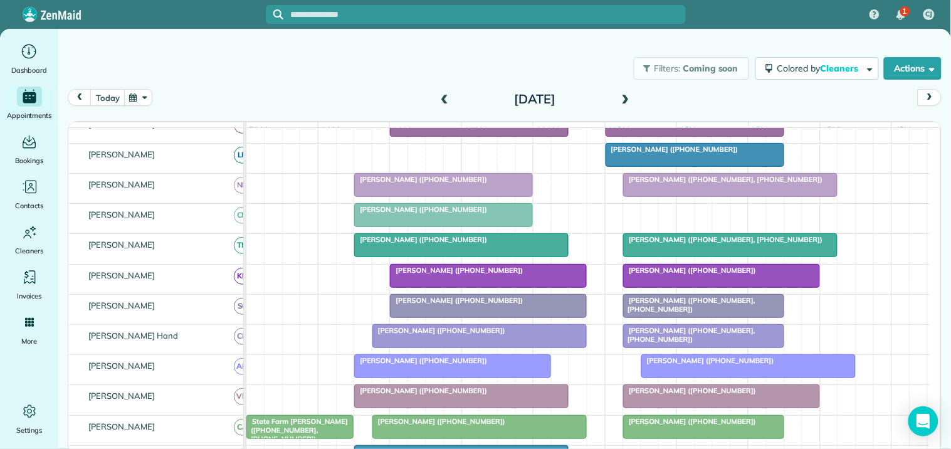
click at [630, 97] on span at bounding box center [626, 99] width 14 height 11
